Goal: Transaction & Acquisition: Subscribe to service/newsletter

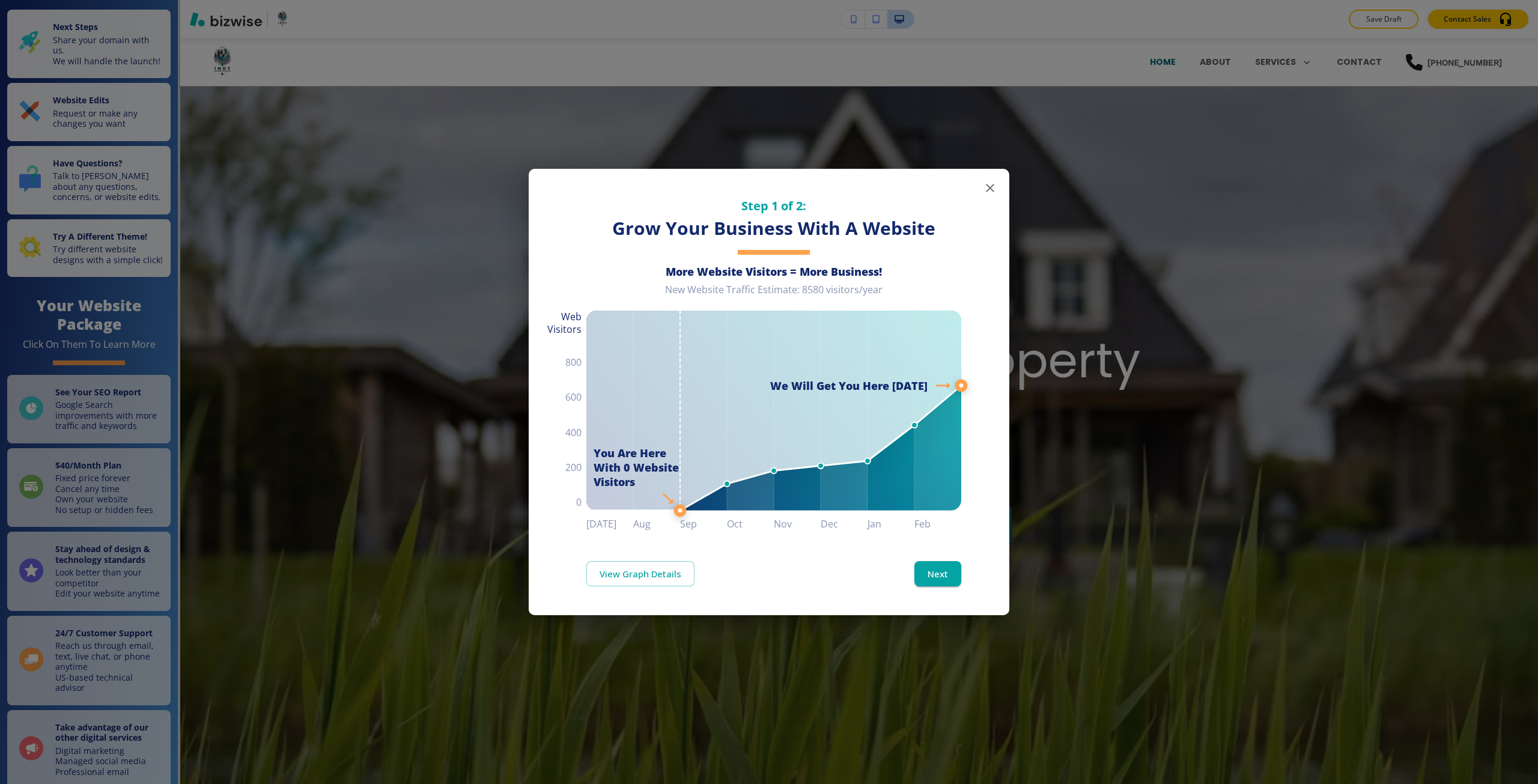
click at [1044, 729] on div "Step 1 of 2: Grow Your Business With A Website More Website Visitors = More Bus…" at bounding box center [769, 392] width 1538 height 784
